Goal: Navigation & Orientation: Find specific page/section

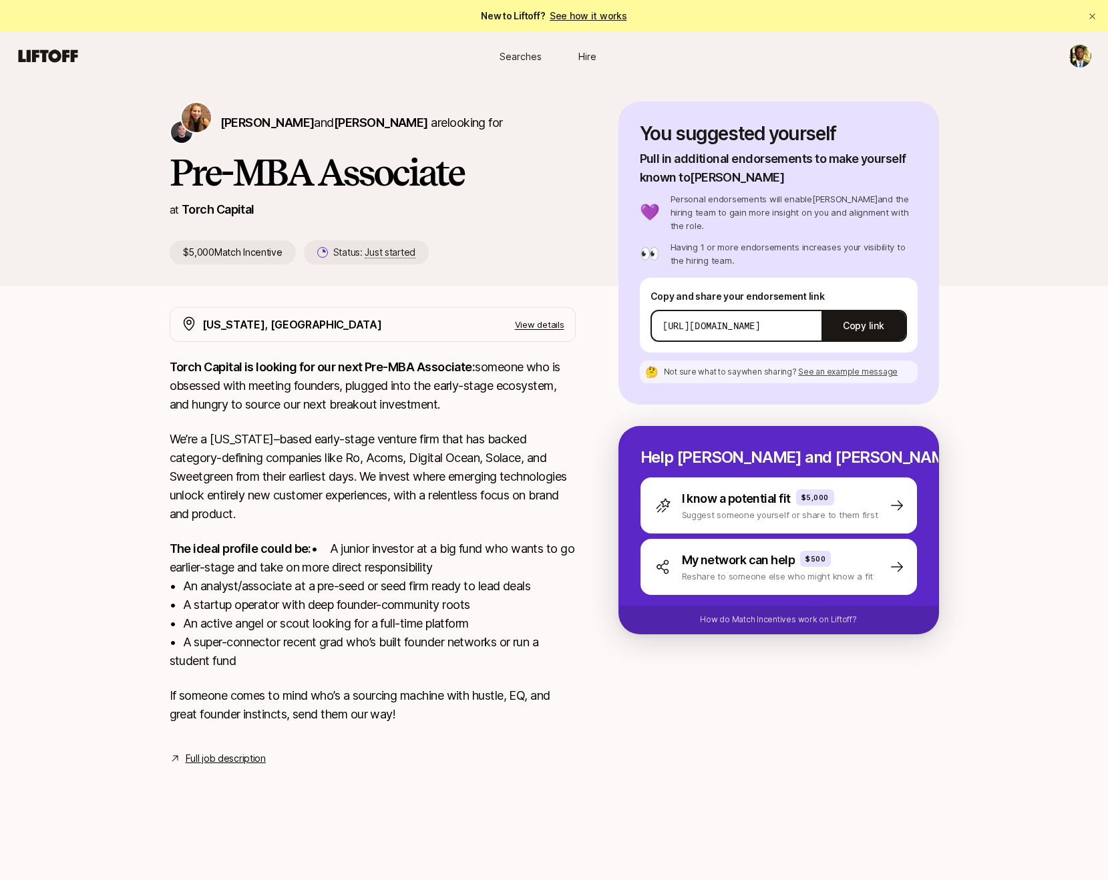
click at [218, 766] on link "Full job description" at bounding box center [226, 758] width 80 height 16
click at [545, 320] on p "View details" at bounding box center [539, 324] width 49 height 13
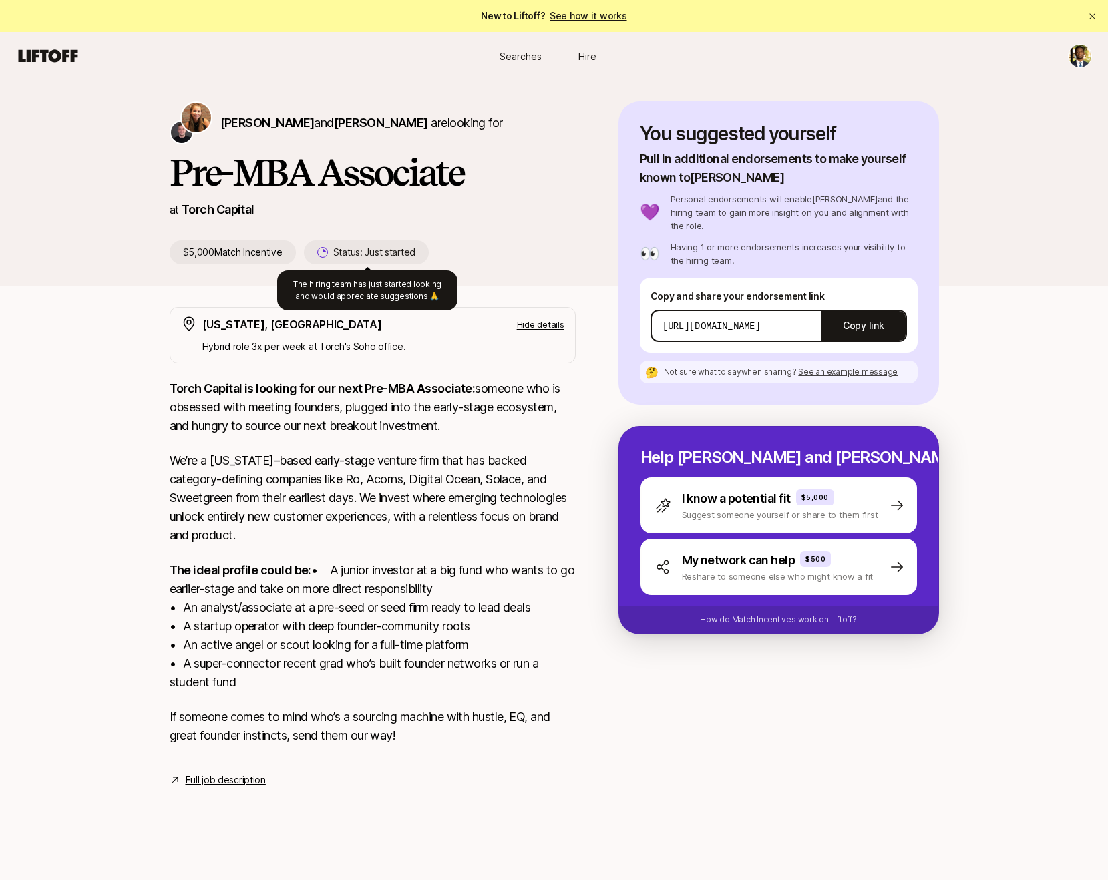
click at [383, 249] on span "Just started" at bounding box center [390, 252] width 51 height 12
click at [383, 259] on p "Status: Just started" at bounding box center [374, 252] width 82 height 16
click at [378, 254] on span "Just started" at bounding box center [390, 252] width 51 height 12
click at [355, 254] on p "Status: Just started" at bounding box center [374, 252] width 82 height 16
click at [394, 252] on span "Just started" at bounding box center [390, 252] width 51 height 12
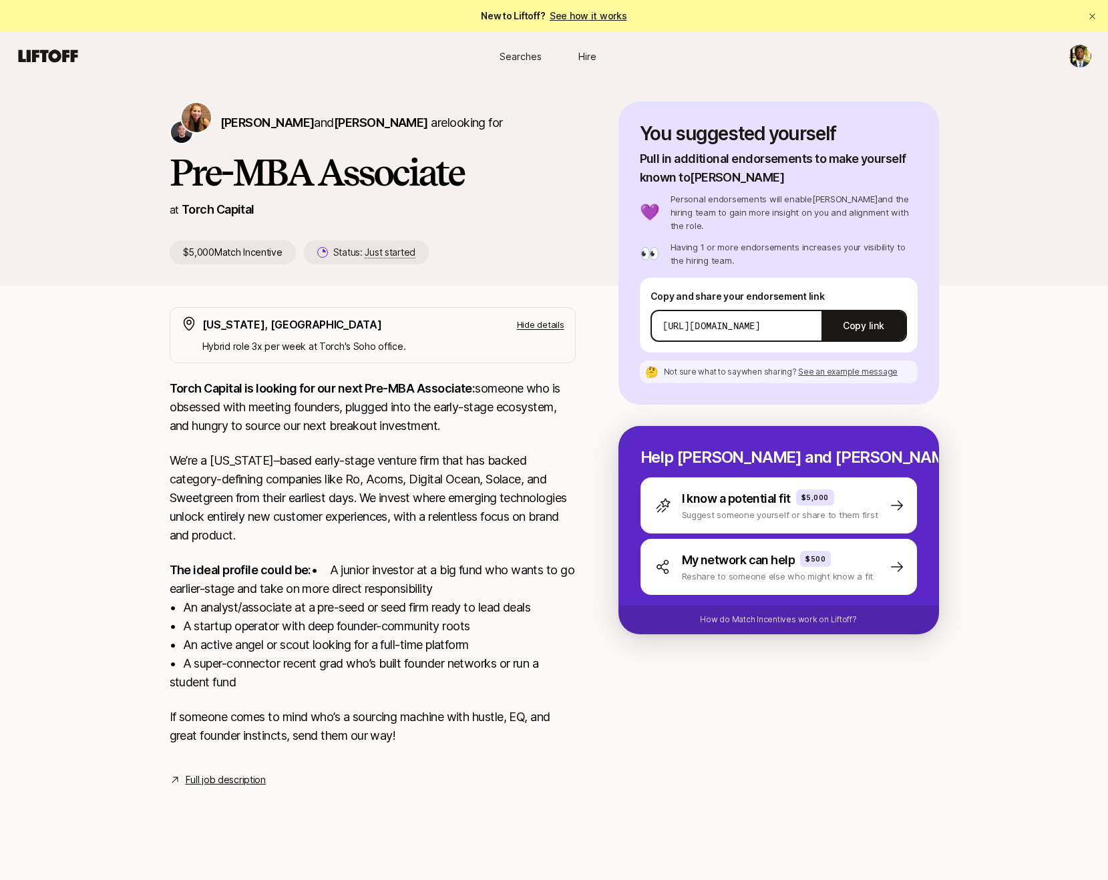
click at [393, 254] on span "Just started" at bounding box center [390, 252] width 51 height 12
click at [531, 51] on span "Searches" at bounding box center [520, 56] width 42 height 14
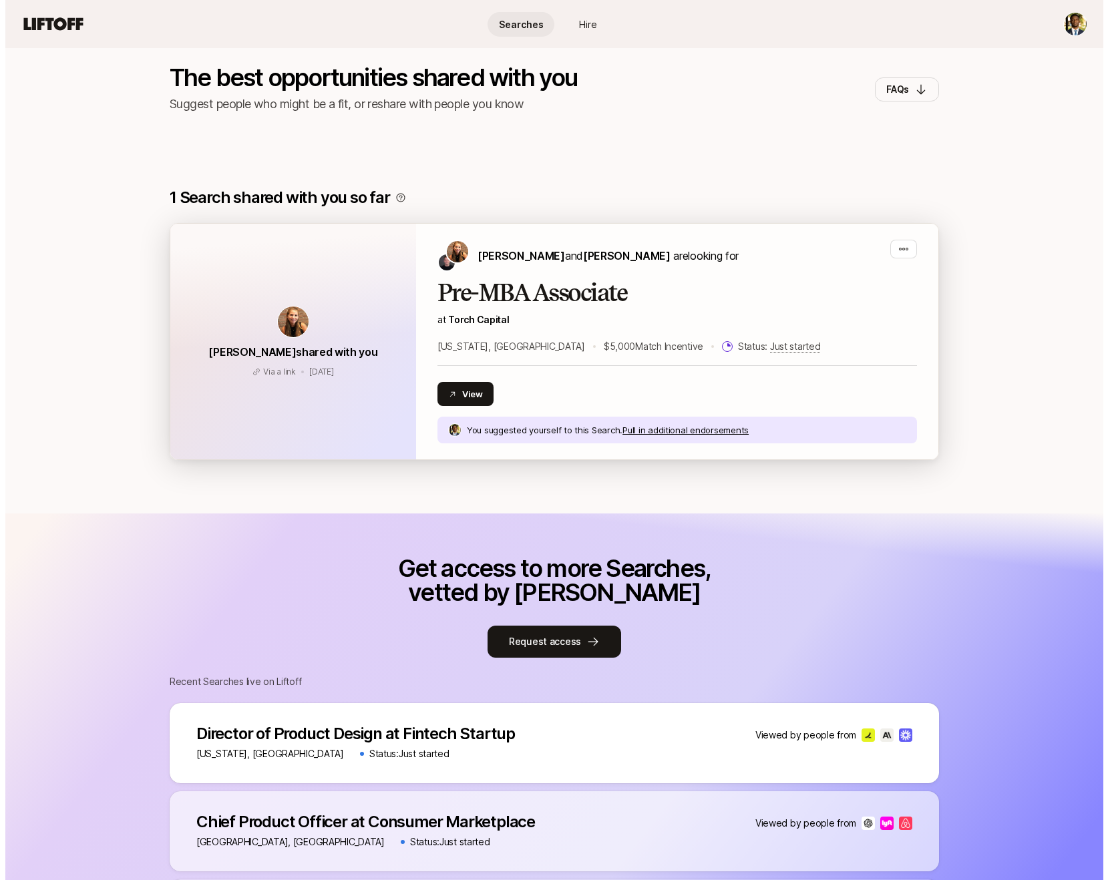
scroll to position [267, 0]
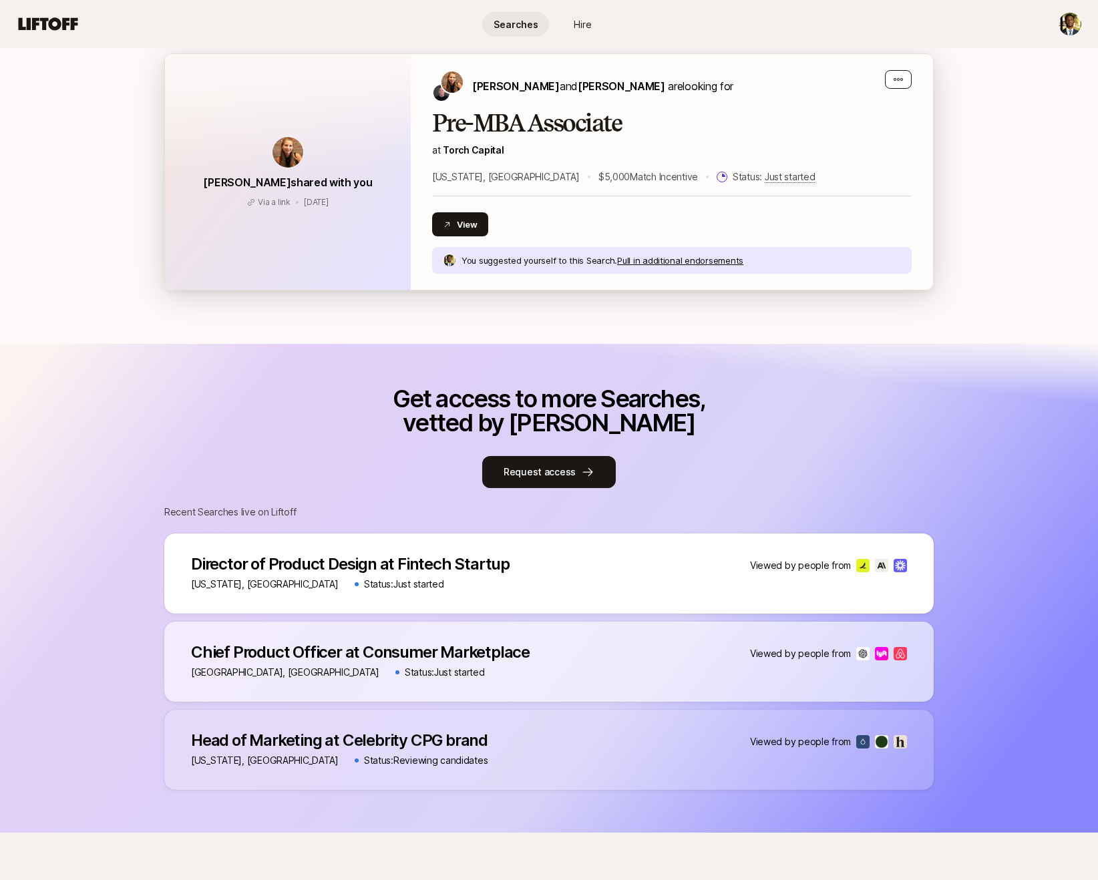
click at [905, 82] on div "button" at bounding box center [898, 79] width 27 height 19
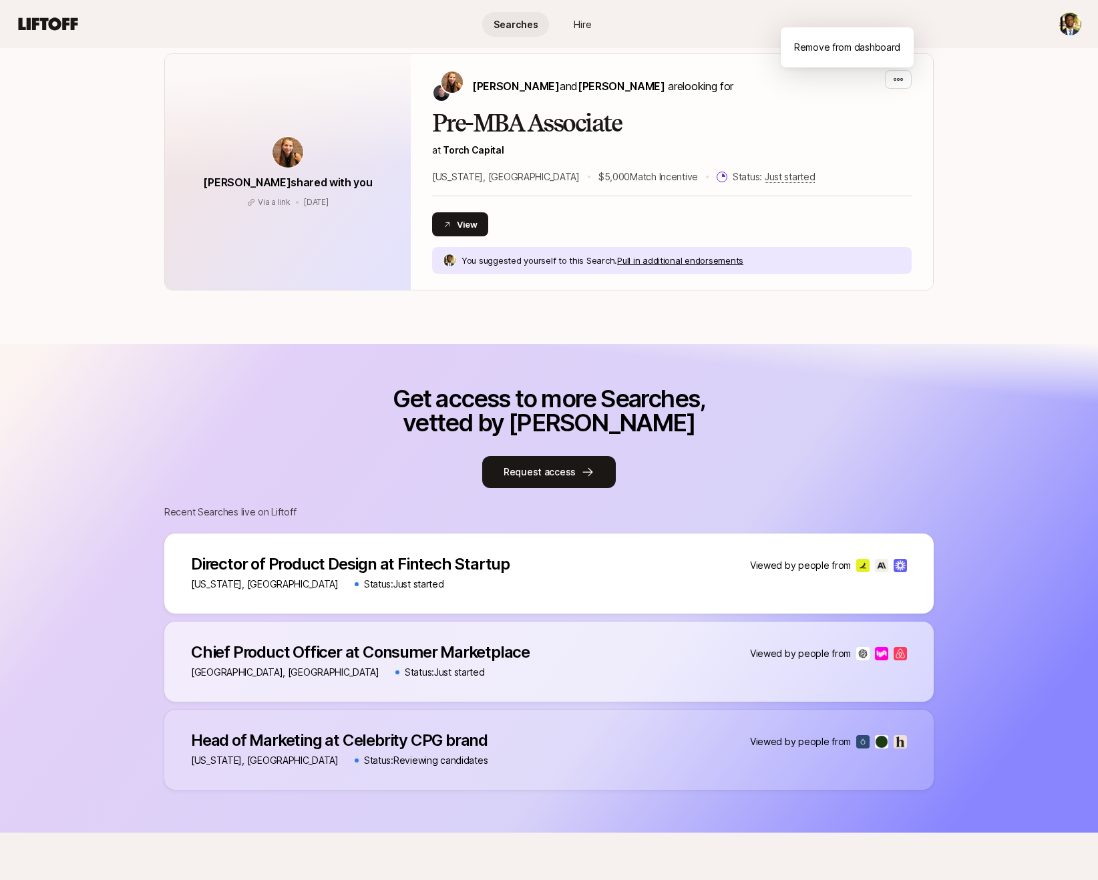
click at [1082, 19] on nav "Searches Hire" at bounding box center [549, 24] width 1098 height 48
click at [1066, 26] on html "Searches Hire Searches Hire Searches The best opportunities shared with you Sug…" at bounding box center [549, 173] width 1098 height 880
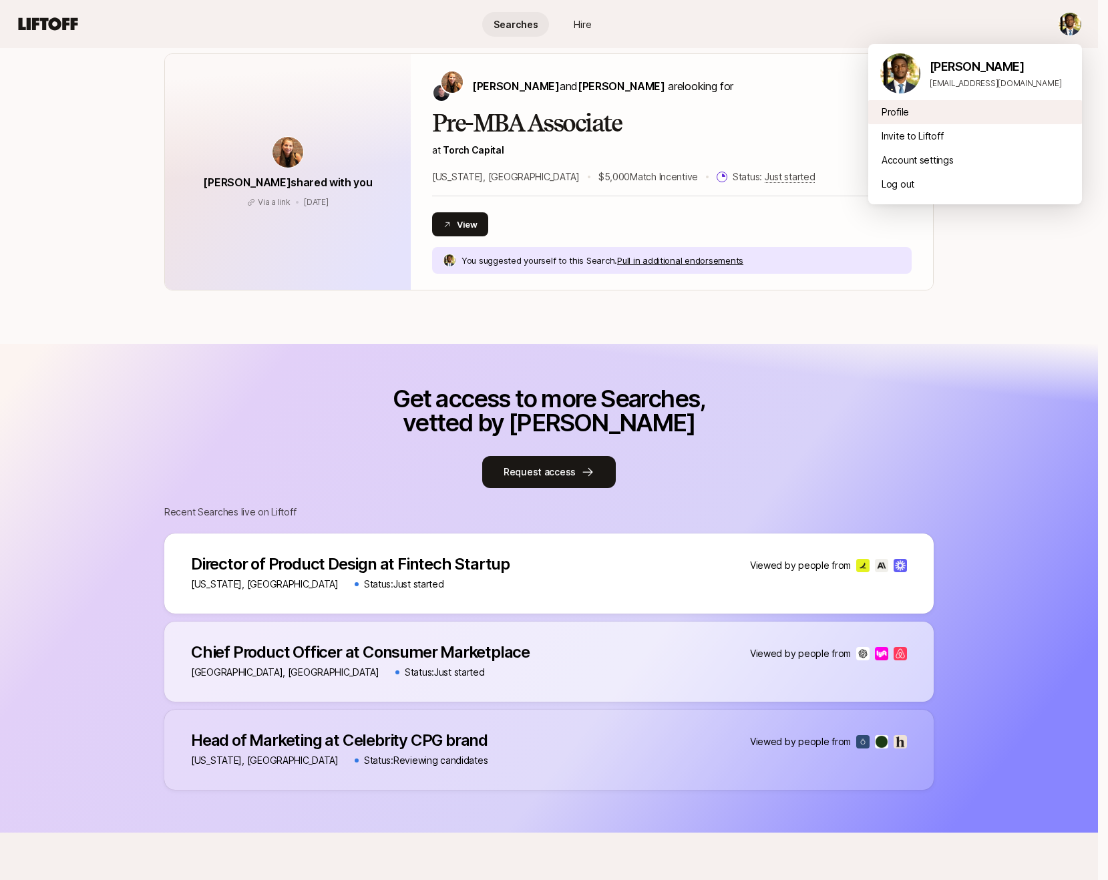
click at [967, 109] on div "Profile" at bounding box center [975, 112] width 214 height 24
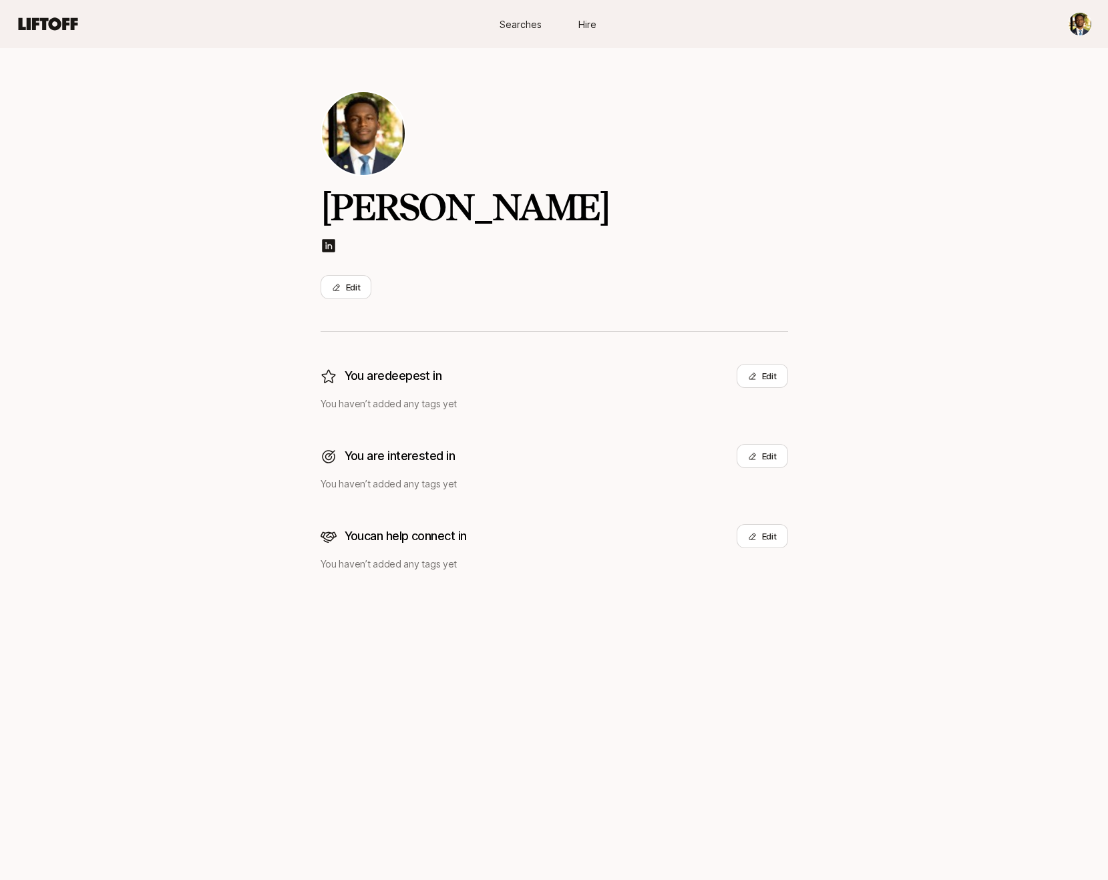
click at [485, 34] on div "Searches Hire" at bounding box center [554, 24] width 1076 height 24
click at [494, 34] on link "Searches" at bounding box center [520, 24] width 67 height 25
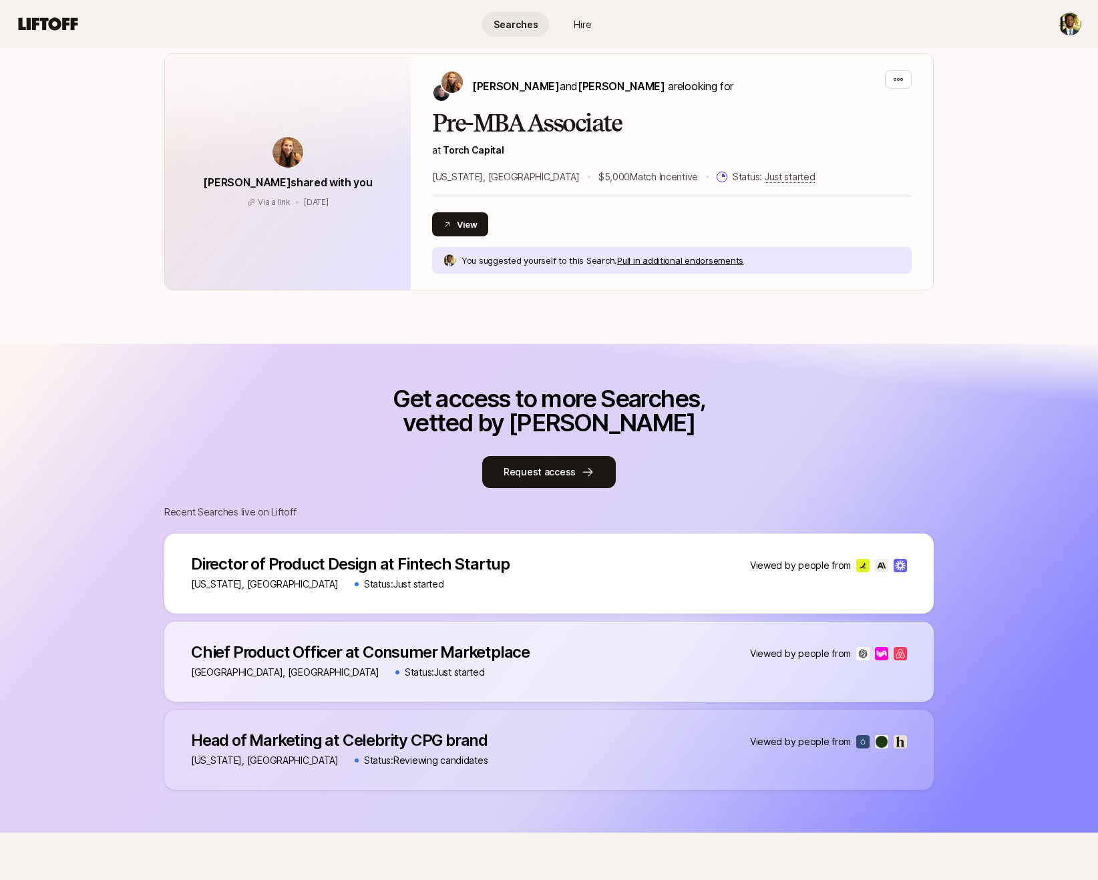
click at [521, 34] on link "Searches" at bounding box center [515, 24] width 67 height 25
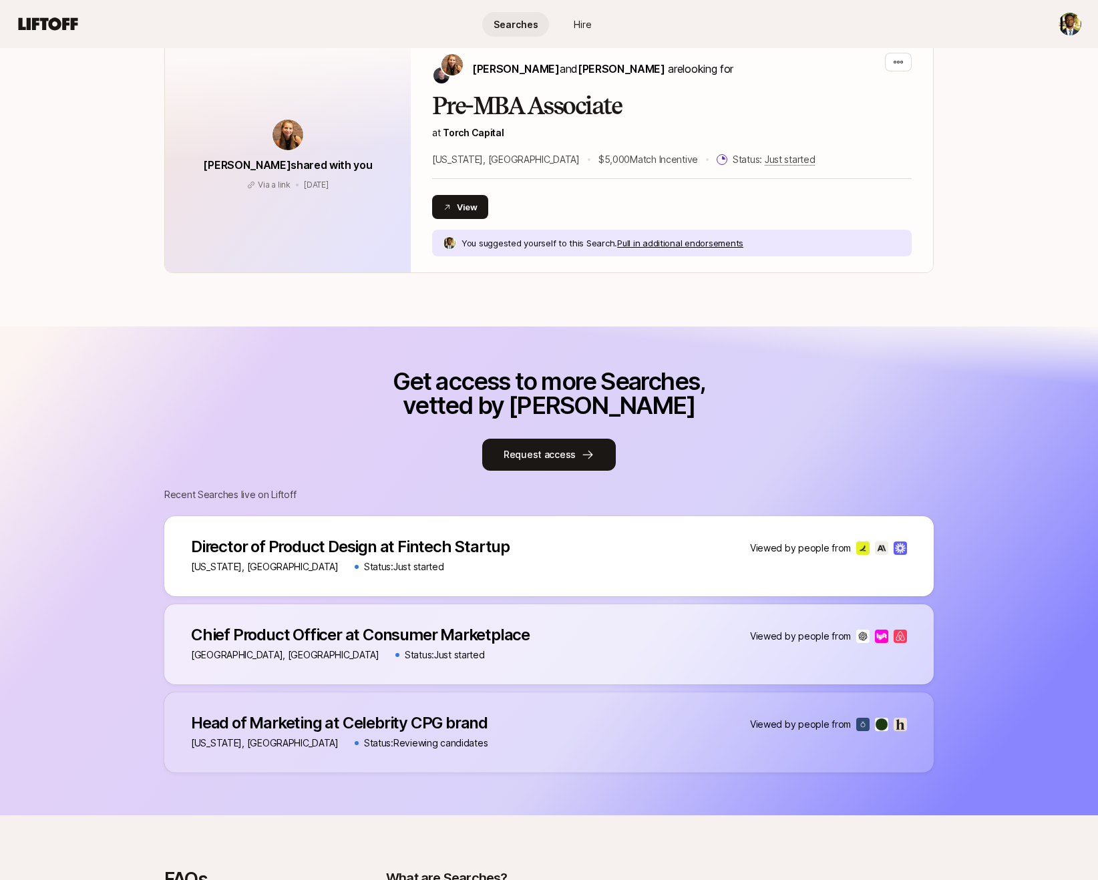
scroll to position [218, 0]
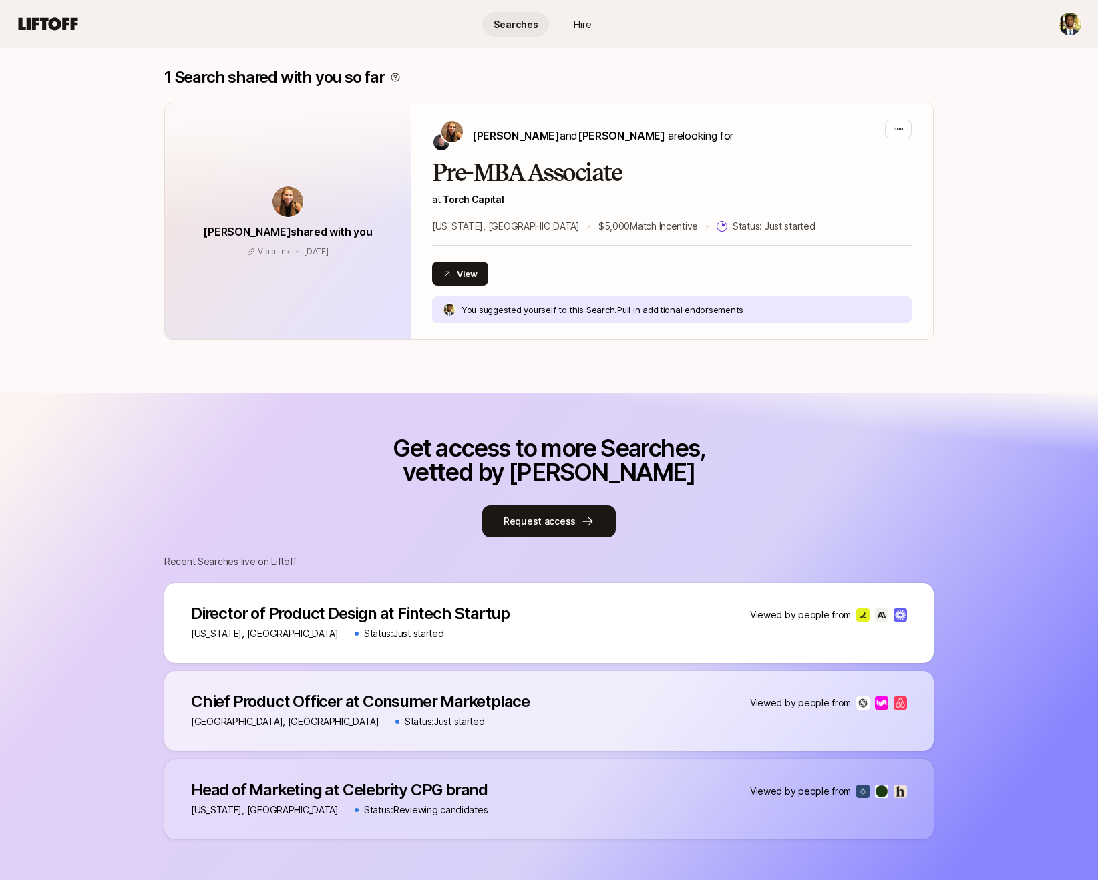
drag, startPoint x: 511, startPoint y: 760, endPoint x: 509, endPoint y: 772, distance: 11.5
click at [511, 769] on div "Head of Marketing at Celebrity CPG brand Head of Marketing at Celebrity CPG bra…" at bounding box center [548, 799] width 769 height 80
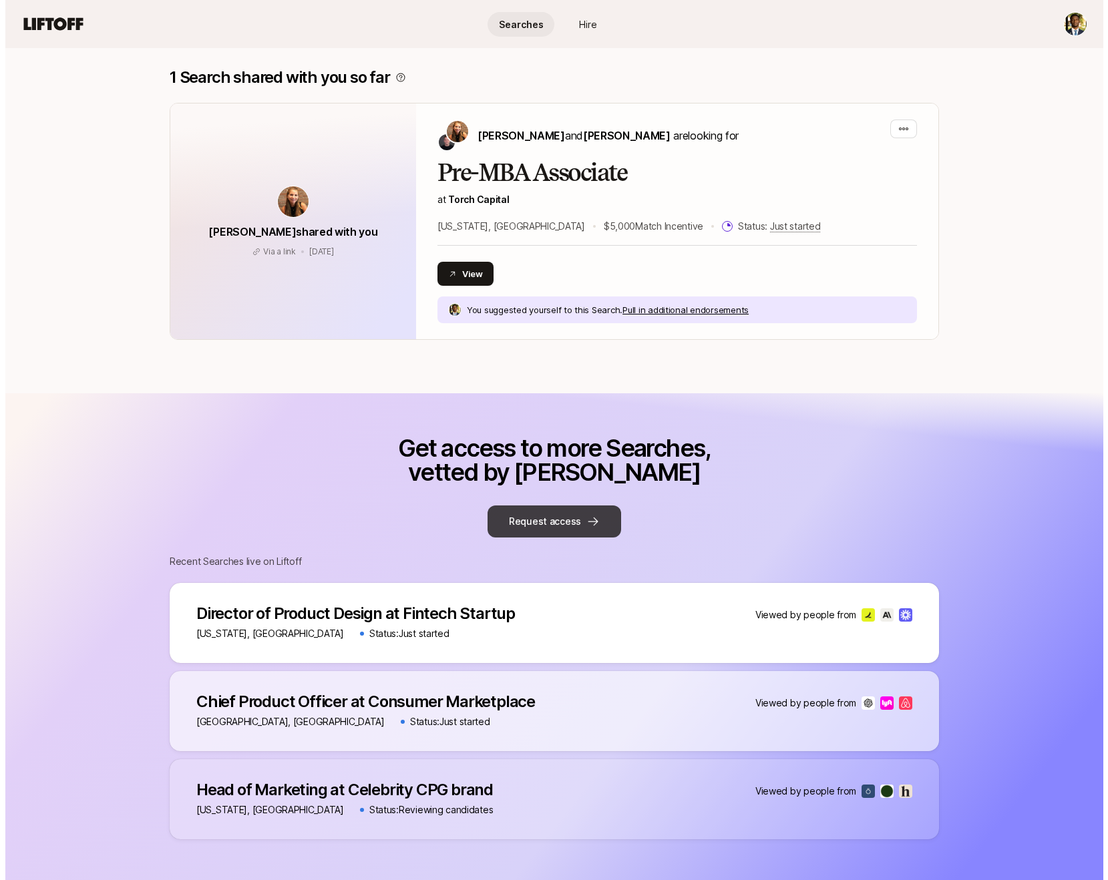
scroll to position [0, 0]
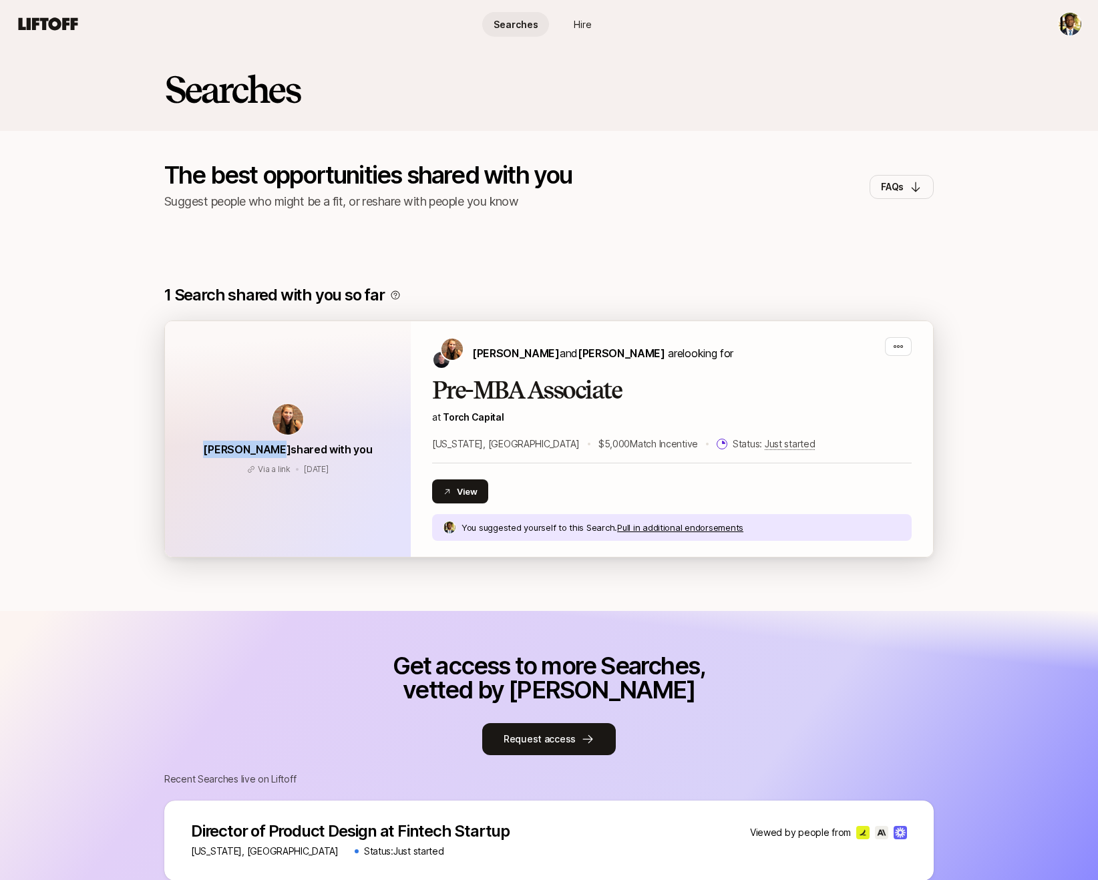
drag, startPoint x: 215, startPoint y: 447, endPoint x: 277, endPoint y: 451, distance: 62.3
click at [277, 451] on div "[PERSON_NAME] shared with you Via a link [DATE] Via a link [DATE]" at bounding box center [288, 439] width 246 height 236
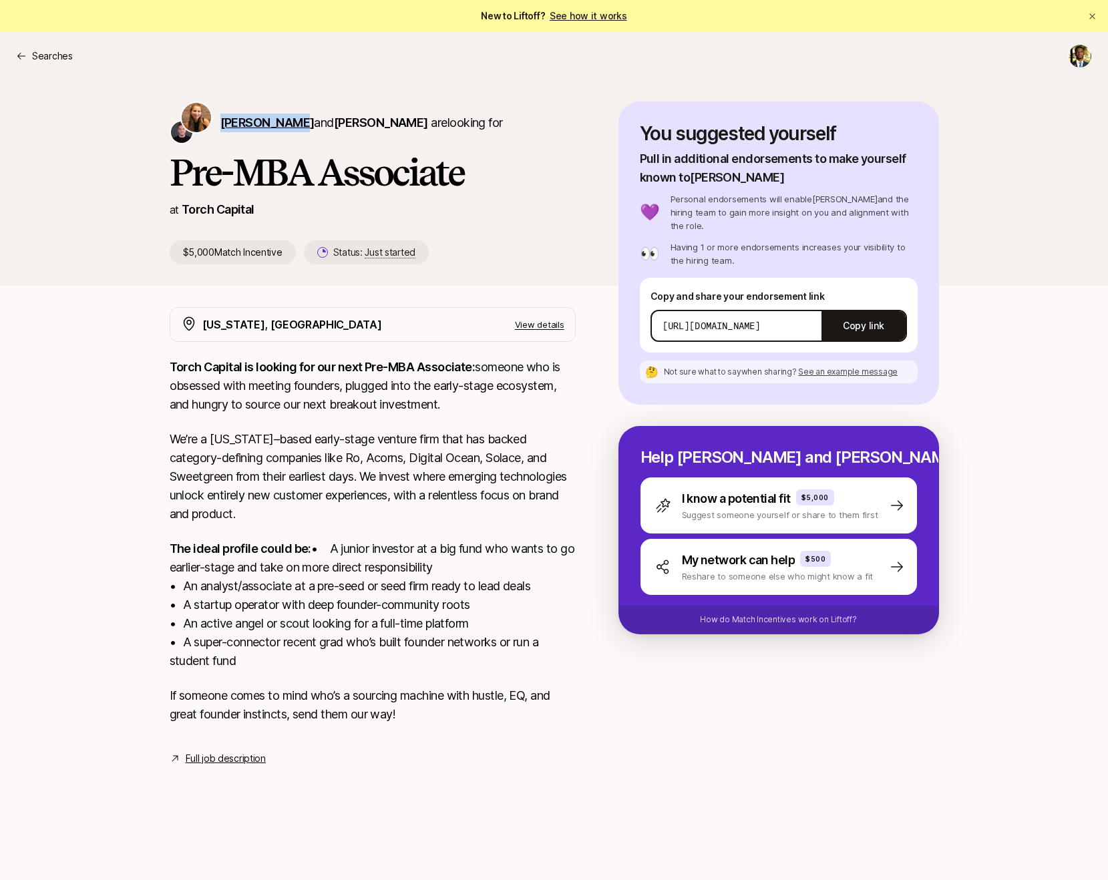
drag, startPoint x: 286, startPoint y: 124, endPoint x: 224, endPoint y: 122, distance: 62.8
click at [220, 118] on span "[PERSON_NAME] and [PERSON_NAME]" at bounding box center [324, 123] width 208 height 14
copy span "[PERSON_NAME]"
